Goal: Task Accomplishment & Management: Use online tool/utility

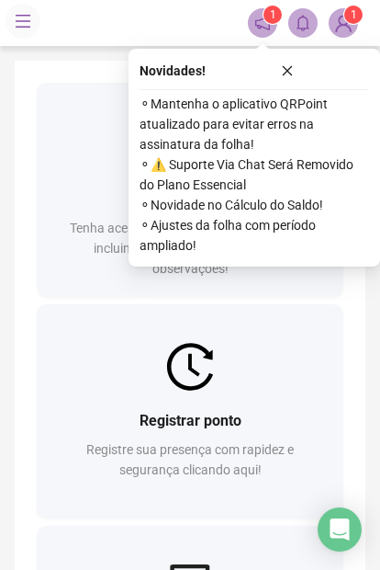
click at [252, 385] on div at bounding box center [190, 367] width 307 height 48
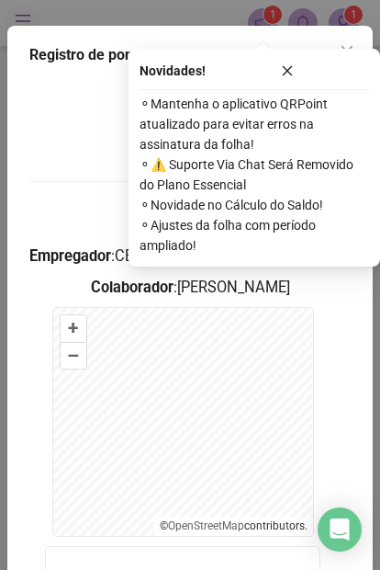
click at [295, 57] on div "Novidades ! ⚬ Mantenha o aplicativo QRPoint atualizado para evitar erros na ass…" at bounding box center [255, 158] width 252 height 218
click at [296, 61] on button "button" at bounding box center [288, 71] width 164 height 22
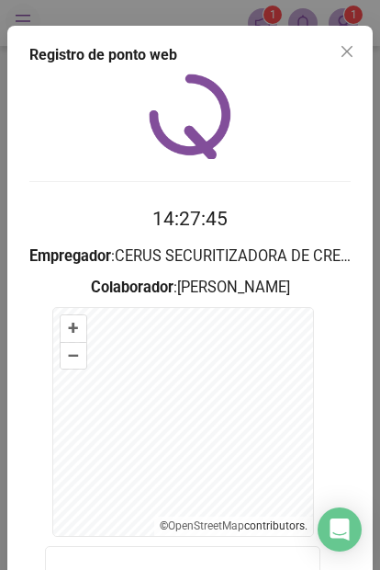
click at [342, 51] on icon "close" at bounding box center [347, 51] width 15 height 15
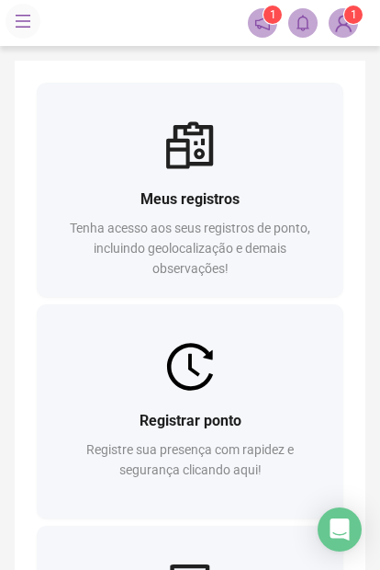
click at [158, 387] on div at bounding box center [190, 367] width 307 height 48
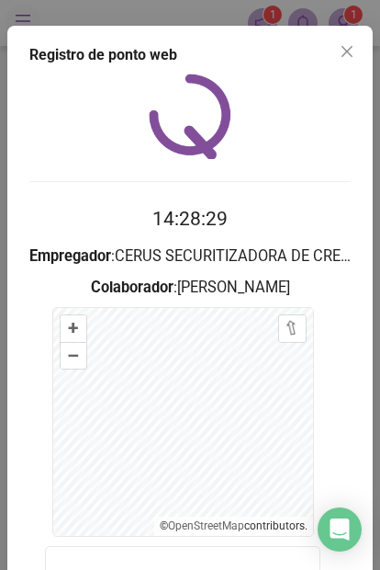
click at [348, 61] on button "Close" at bounding box center [347, 51] width 29 height 29
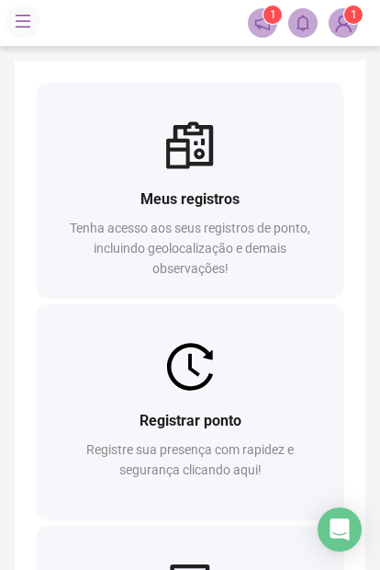
click at [179, 448] on span "Registre sua presença com rapidez e segurança clicando aqui!" at bounding box center [190, 459] width 208 height 35
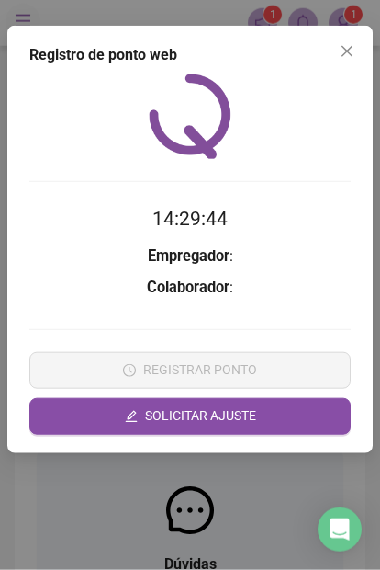
scroll to position [300, 0]
click at [346, 53] on icon "close" at bounding box center [347, 51] width 11 height 11
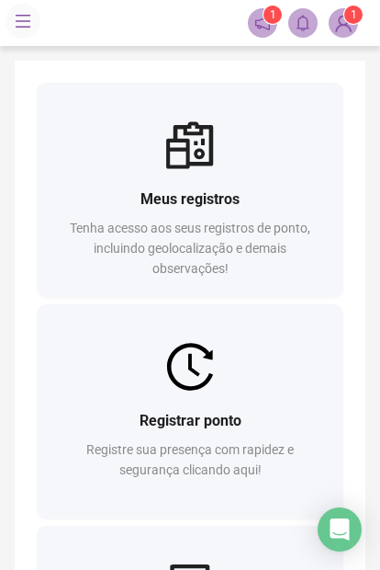
click at [170, 398] on div "Registrar ponto Registre sua presença com rapidez e segurança clicando aqui!" at bounding box center [190, 455] width 307 height 128
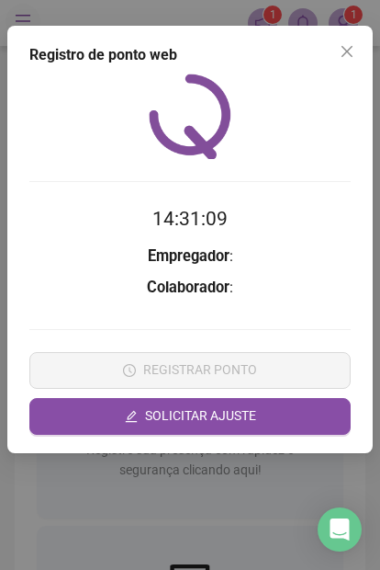
click at [357, 53] on span "Close" at bounding box center [347, 51] width 29 height 15
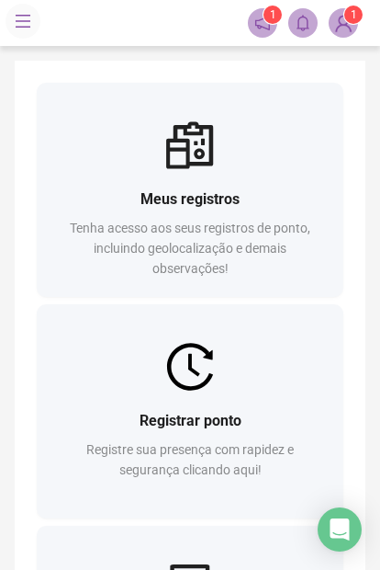
click at [148, 402] on div "Registrar ponto Registre sua presença com rapidez e segurança clicando aqui!" at bounding box center [190, 455] width 307 height 128
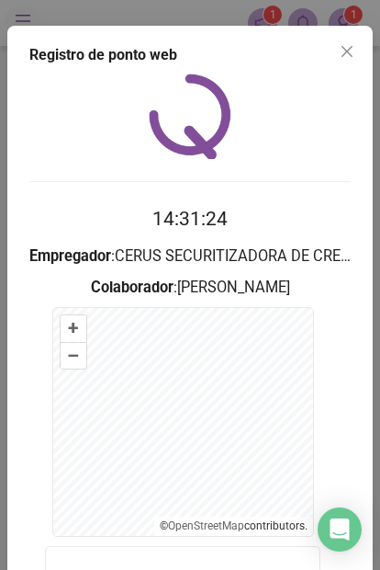
click at [353, 45] on icon "close" at bounding box center [347, 51] width 15 height 15
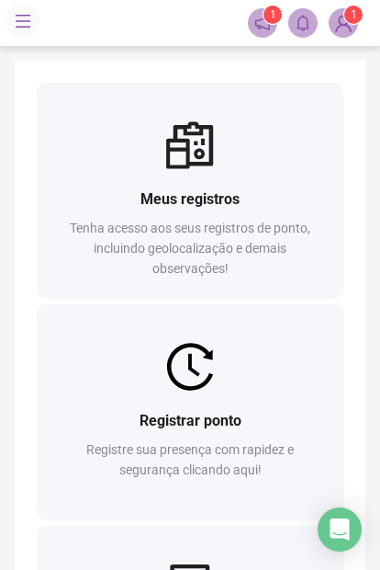
click at [118, 419] on div "Registrar ponto" at bounding box center [190, 420] width 263 height 23
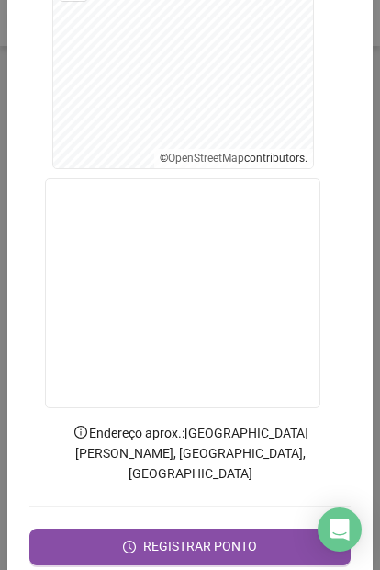
scroll to position [376, 0]
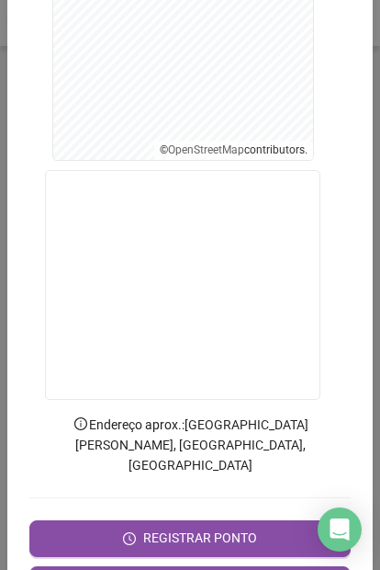
click at [111, 520] on button "REGISTRAR PONTO" at bounding box center [190, 538] width 322 height 37
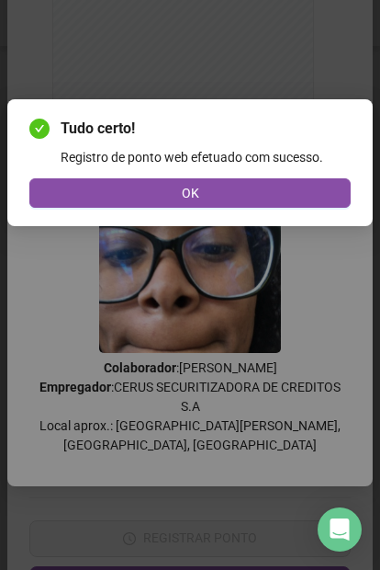
click at [97, 188] on button "OK" at bounding box center [190, 192] width 322 height 29
